Goal: Transaction & Acquisition: Purchase product/service

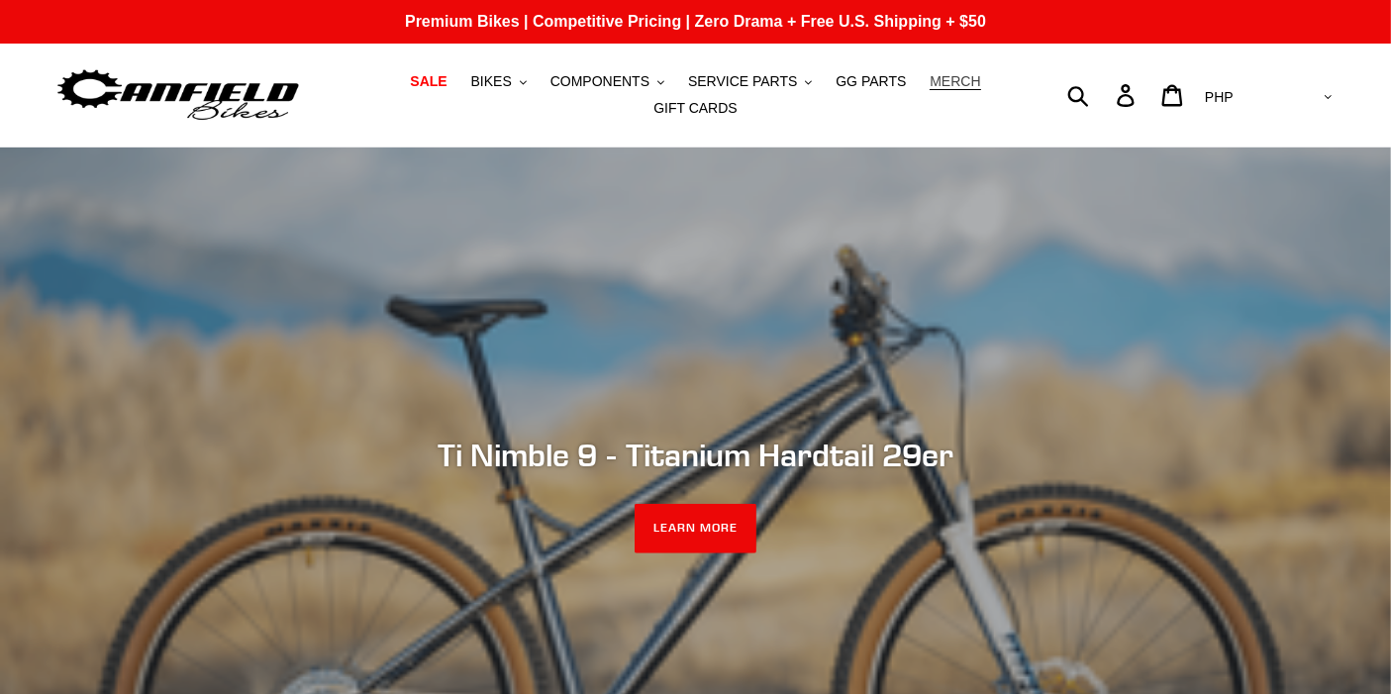
drag, startPoint x: 0, startPoint y: 0, endPoint x: 895, endPoint y: 86, distance: 899.4
click at [930, 86] on span "MERCH" at bounding box center [955, 81] width 51 height 17
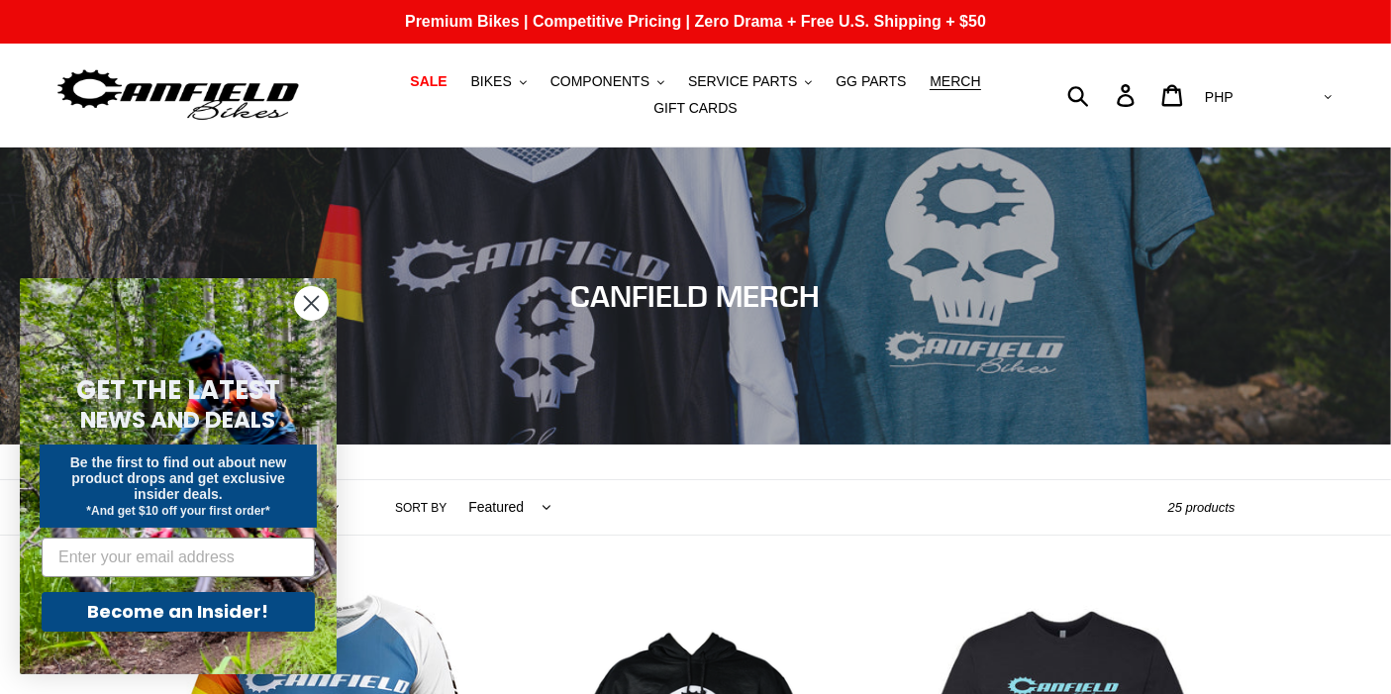
click at [311, 309] on circle "Close dialog" at bounding box center [311, 303] width 33 height 33
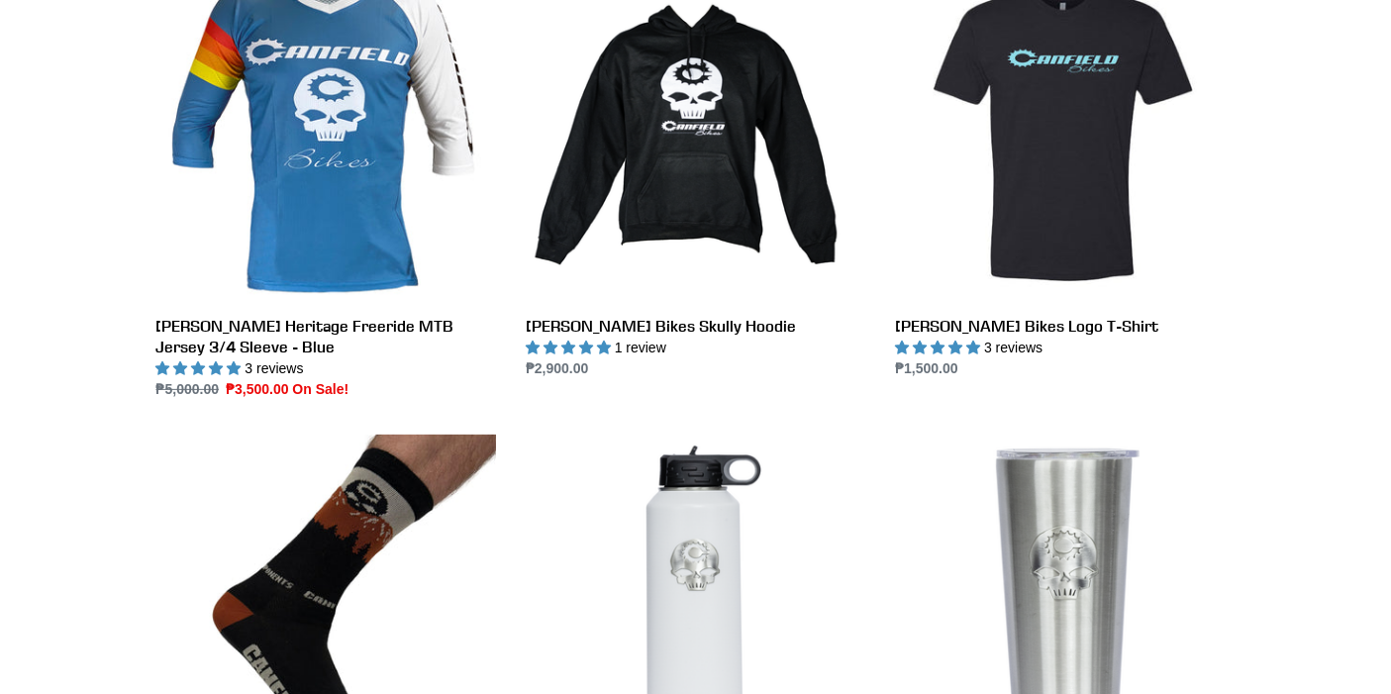
scroll to position [645, 0]
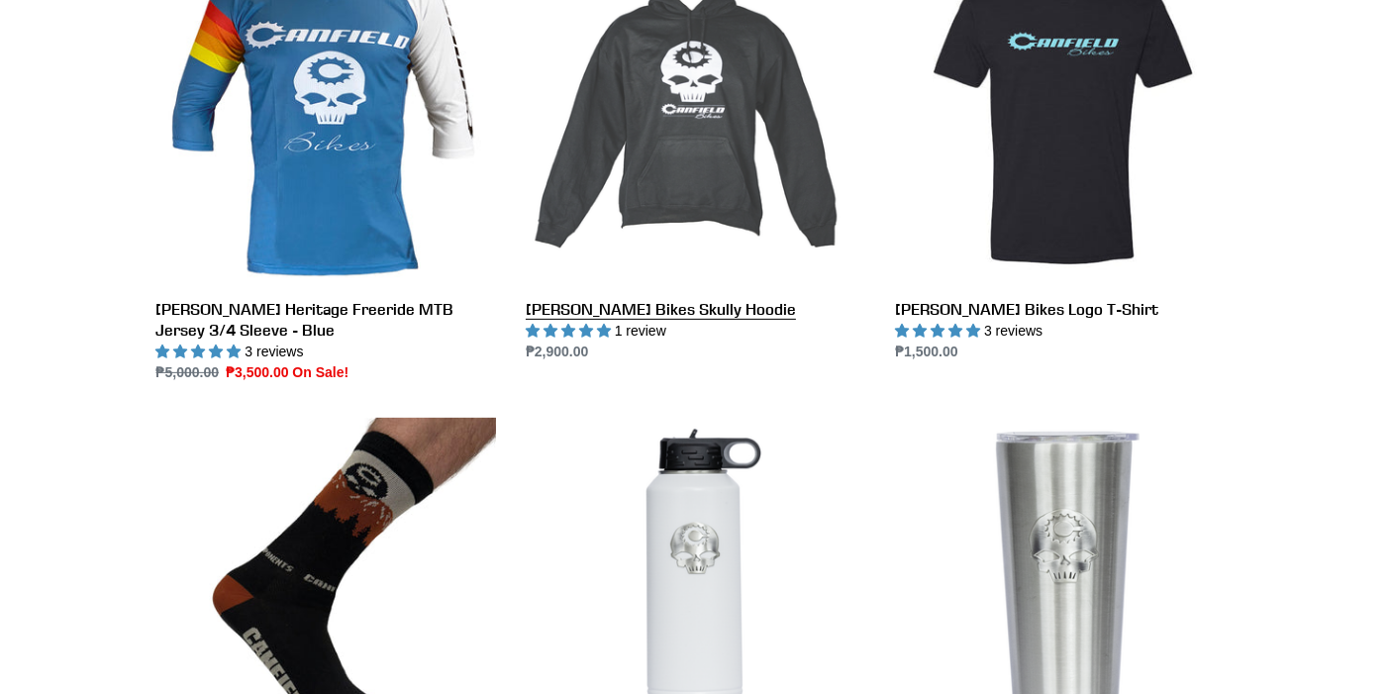
click at [732, 124] on link "[PERSON_NAME] Bikes Skully Hoodie" at bounding box center [696, 154] width 340 height 417
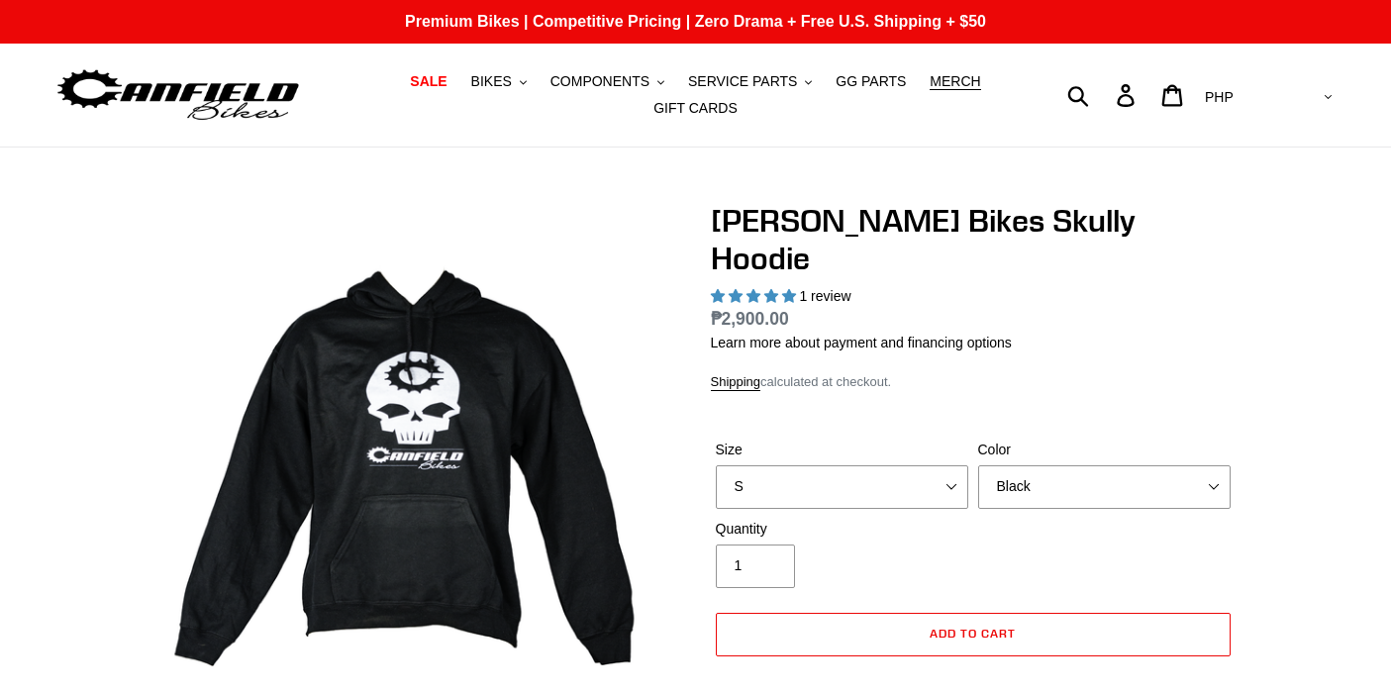
select select "highest-rating"
click at [1307, 80] on select "AED AFN ALL AMD ANG AUD AWG AZN [GEOGRAPHIC_DATA] BBD BDT BGN BIF BND [PERSON_N…" at bounding box center [1267, 97] width 140 height 37
select select "USD"
click at [1278, 79] on select "AED AFN ALL AMD ANG AUD AWG AZN BAM BBD BDT BGN BIF BND BOB BSD BWP BZD CAD CDF…" at bounding box center [1267, 97] width 140 height 37
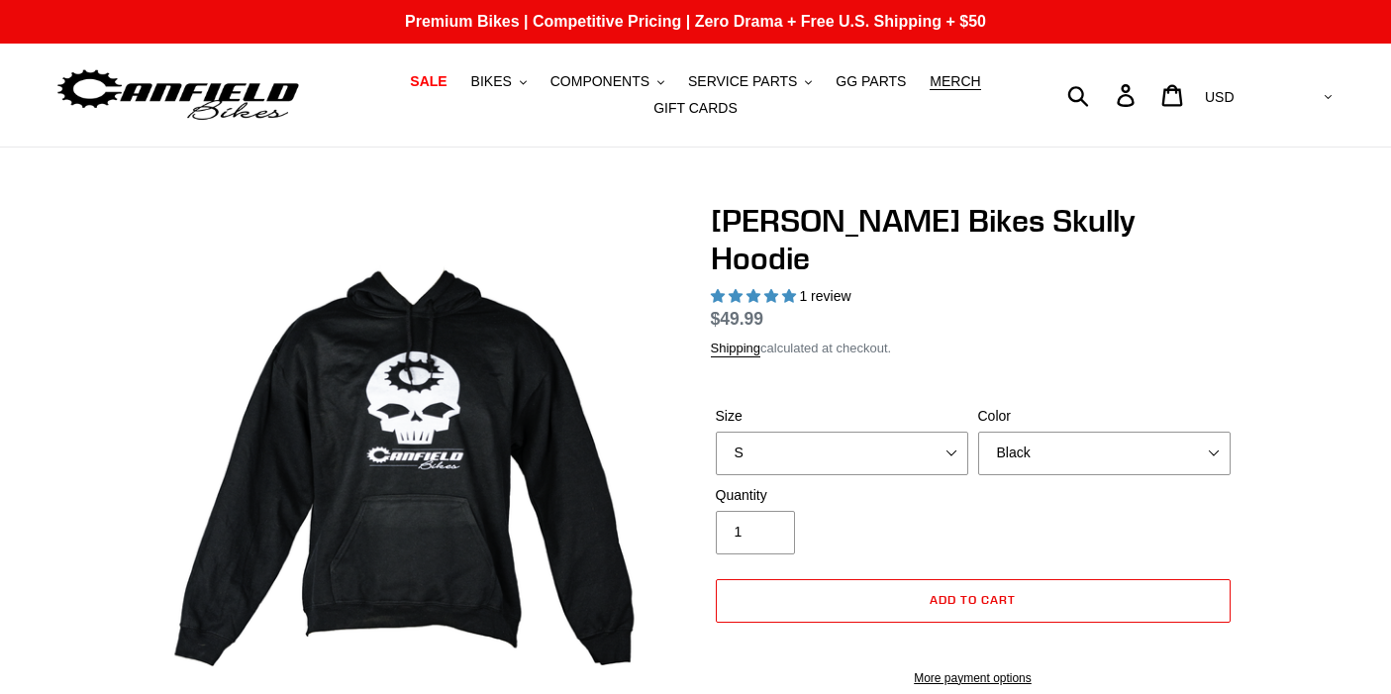
select select "highest-rating"
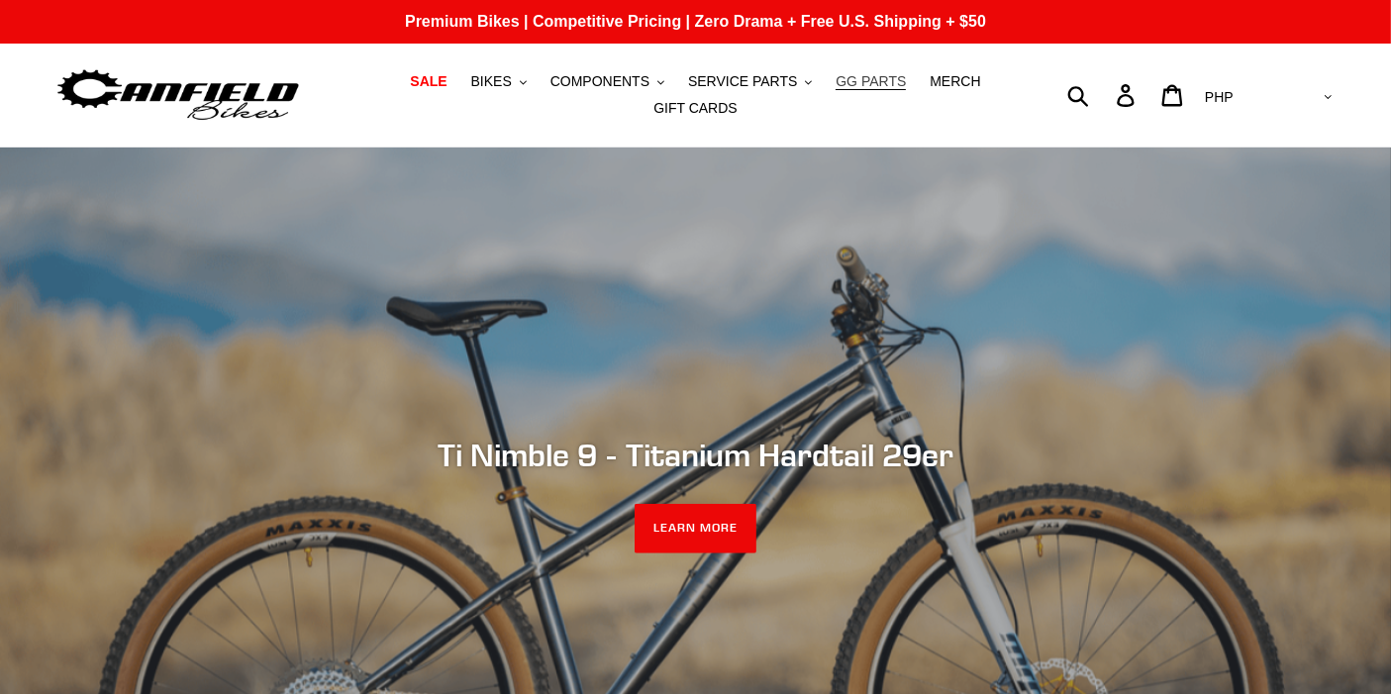
click at [836, 90] on span "GG PARTS" at bounding box center [871, 81] width 70 height 17
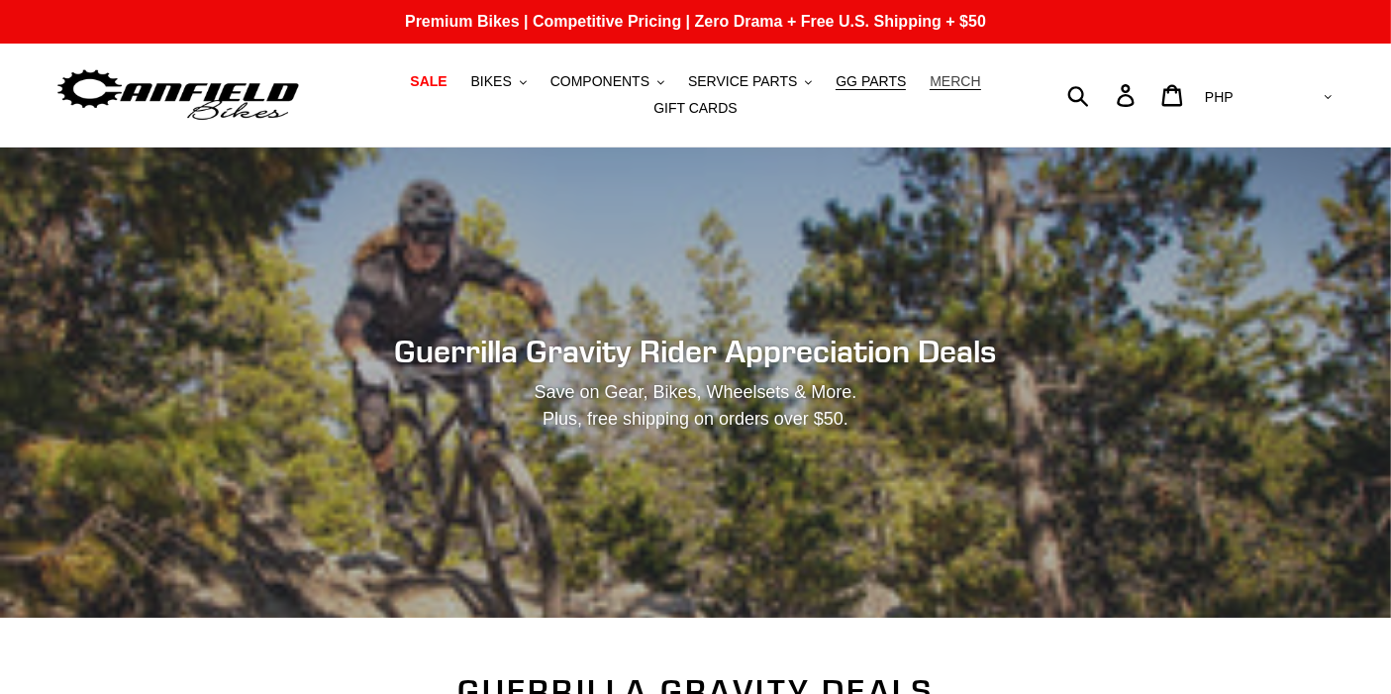
click at [930, 90] on span "MERCH" at bounding box center [955, 81] width 51 height 17
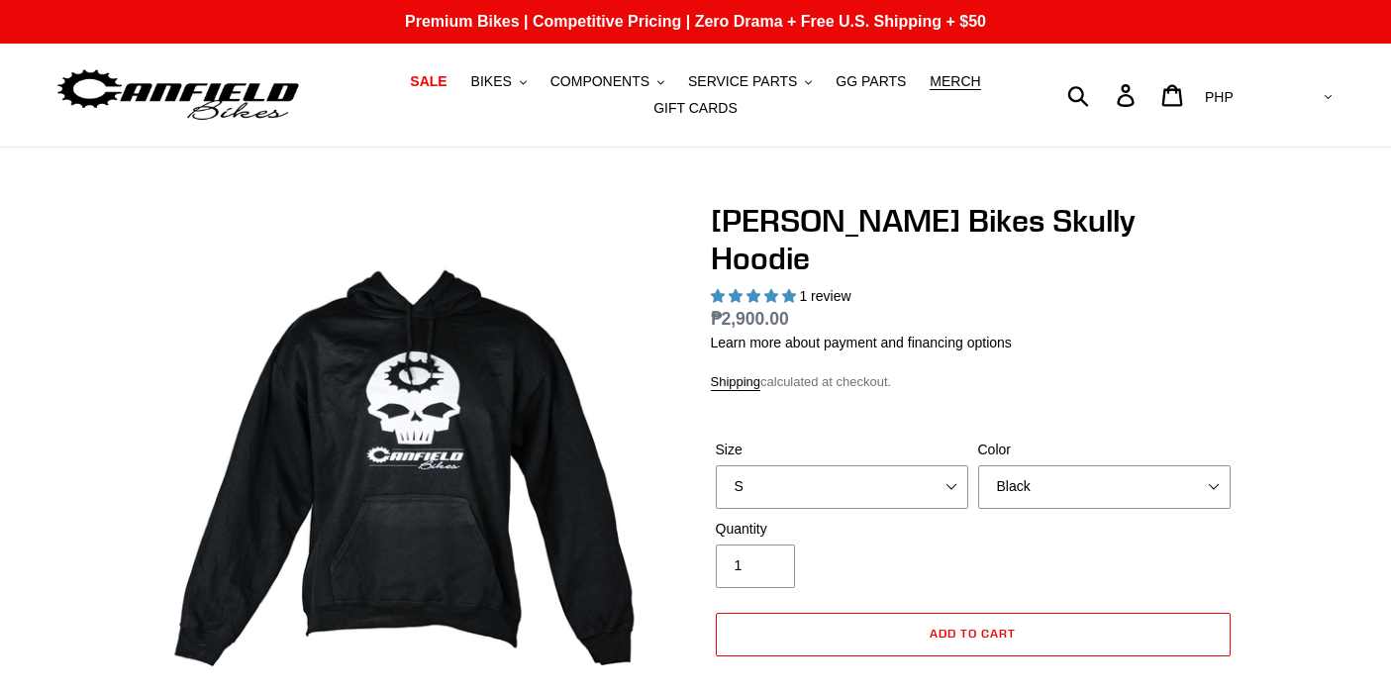
select select "highest-rating"
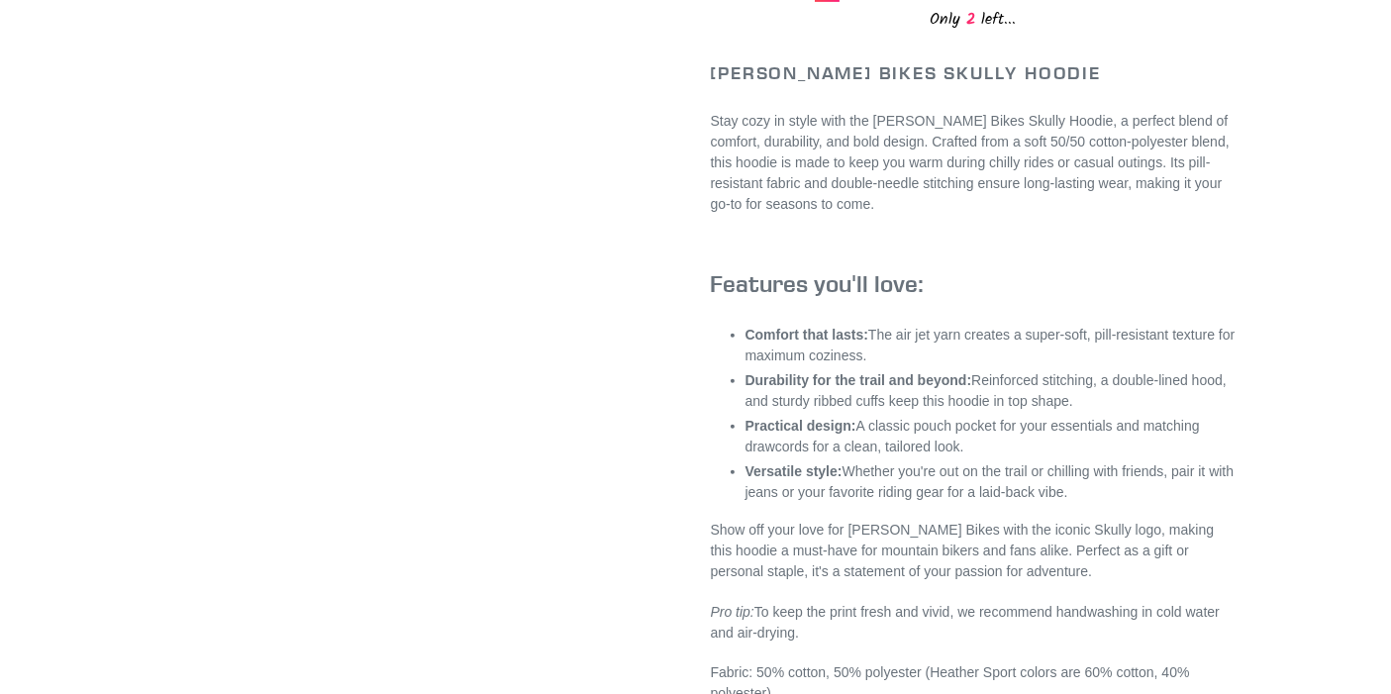
scroll to position [550, 0]
